Goal: Information Seeking & Learning: Learn about a topic

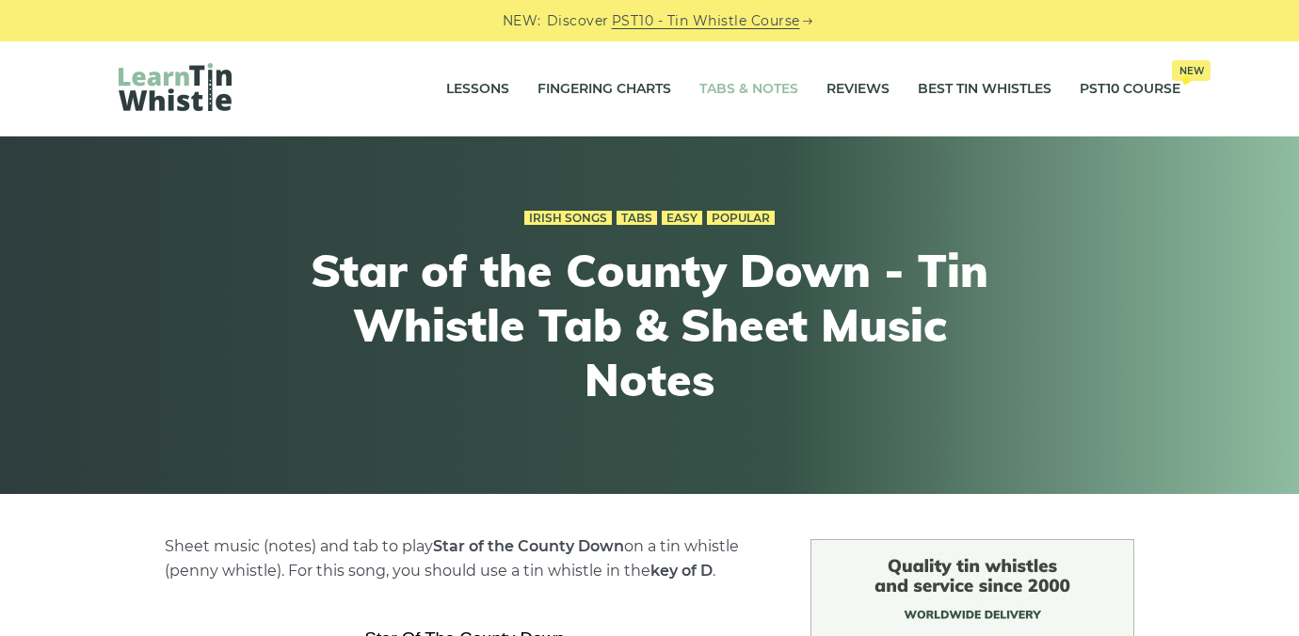
click at [765, 86] on link "Tabs & Notes" at bounding box center [749, 89] width 99 height 47
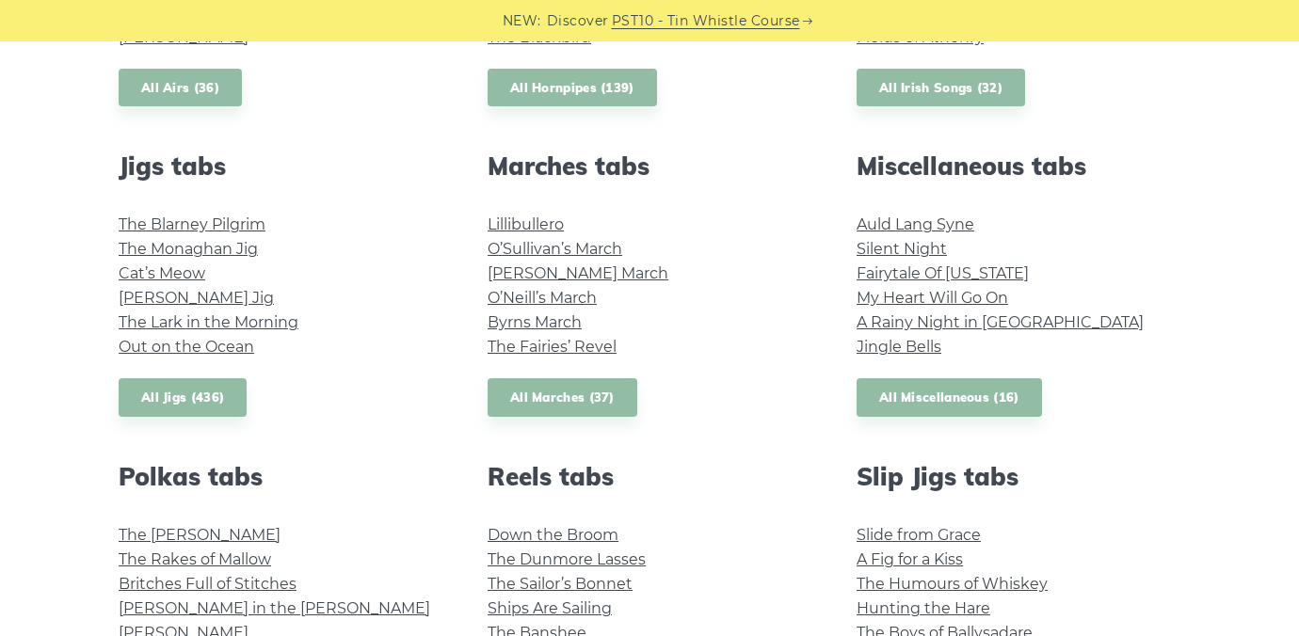
scroll to position [1114, 0]
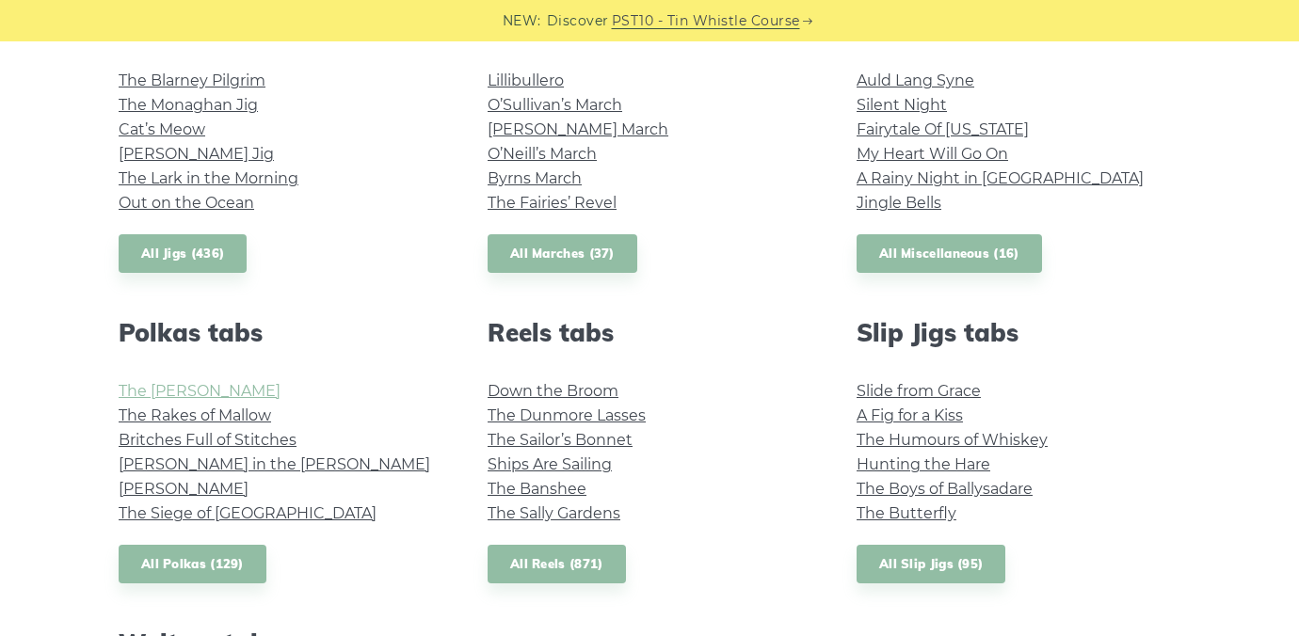
click at [176, 393] on link "The Kerry Polka" at bounding box center [200, 391] width 162 height 18
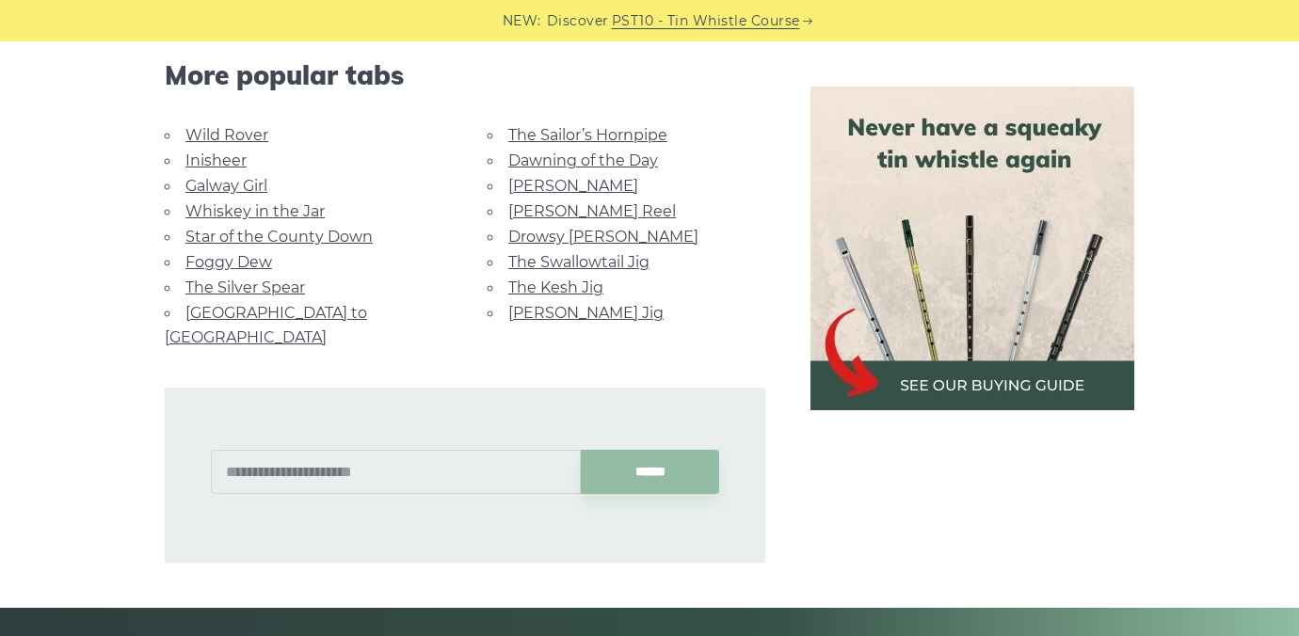
scroll to position [1016, 0]
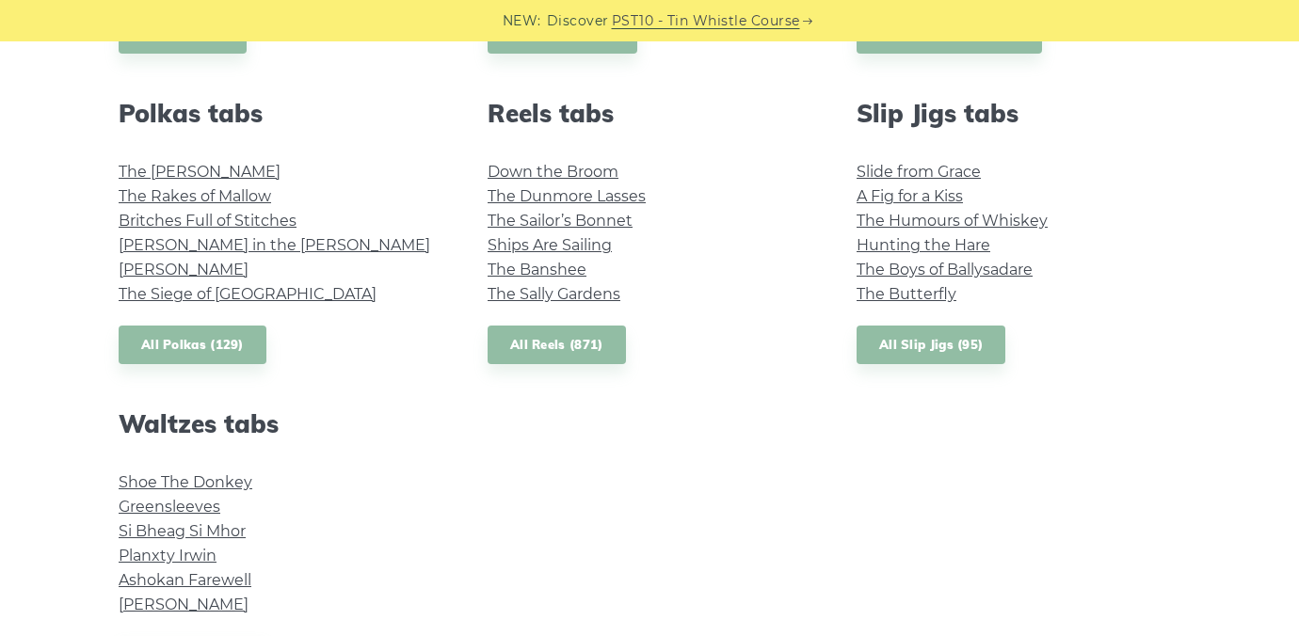
scroll to position [1332, 0]
click at [887, 296] on link "The Butterfly" at bounding box center [907, 295] width 100 height 18
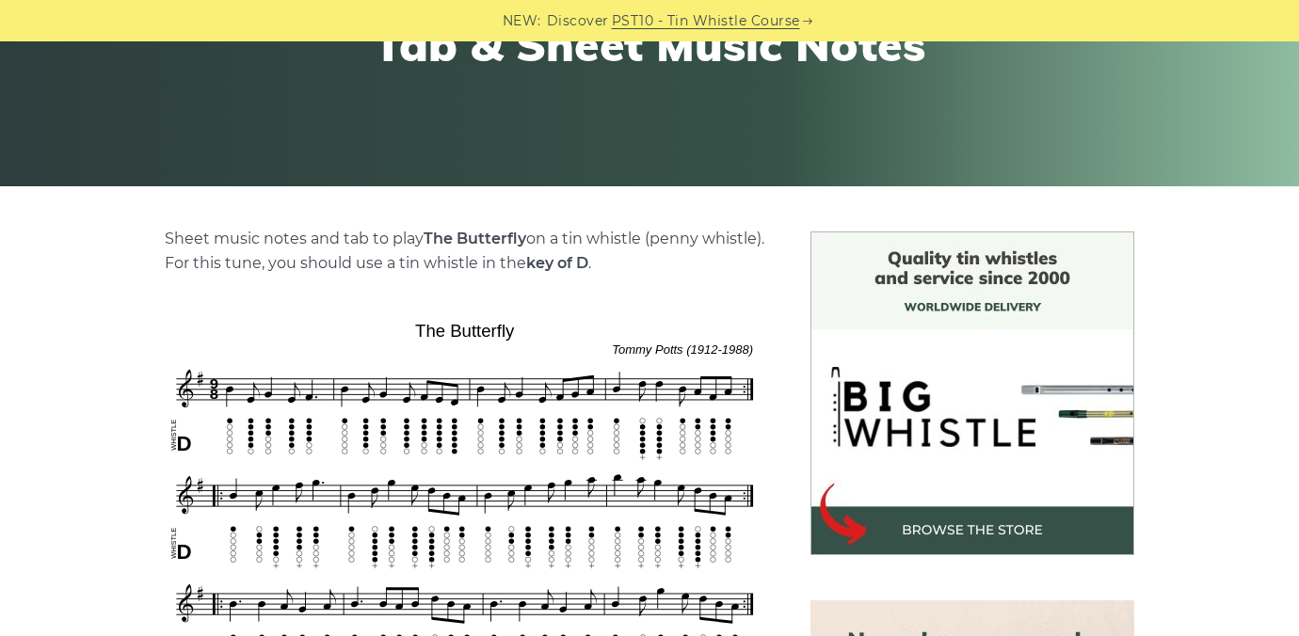
scroll to position [410, 0]
